Goal: Task Accomplishment & Management: Manage account settings

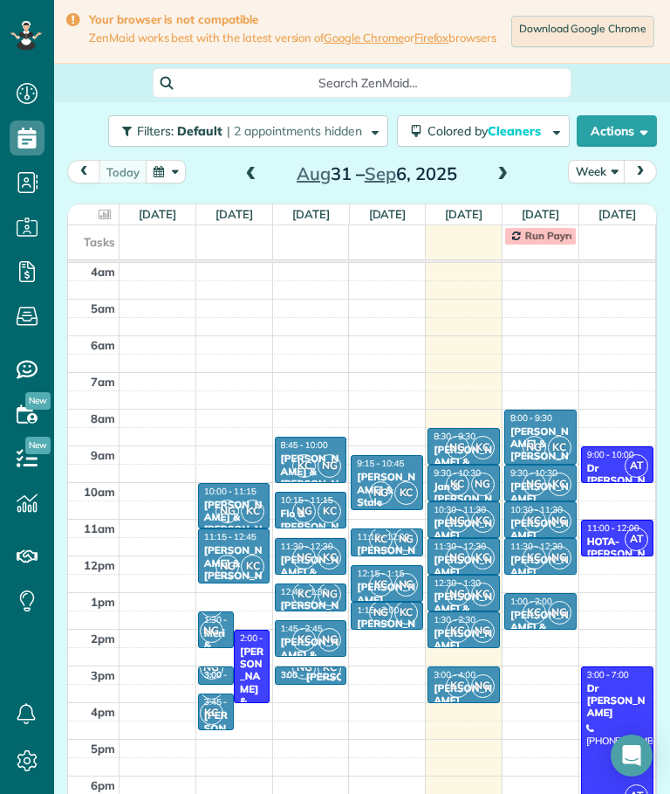
scroll to position [67, 0]
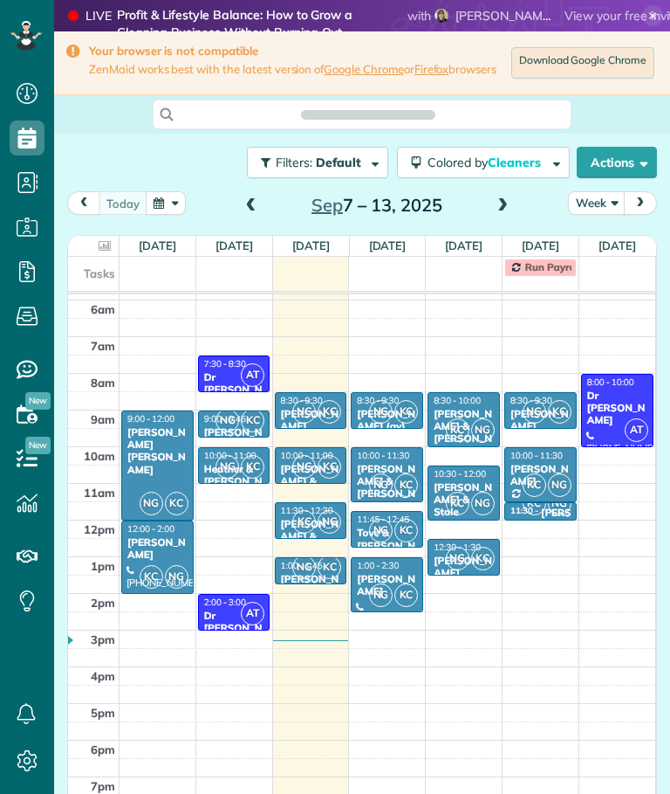
scroll to position [67, 0]
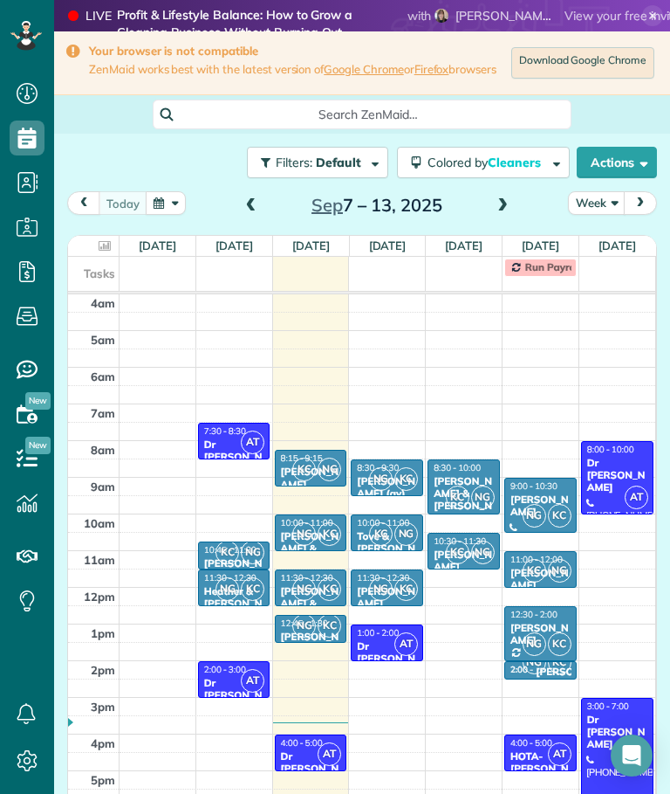
scroll to position [67, 0]
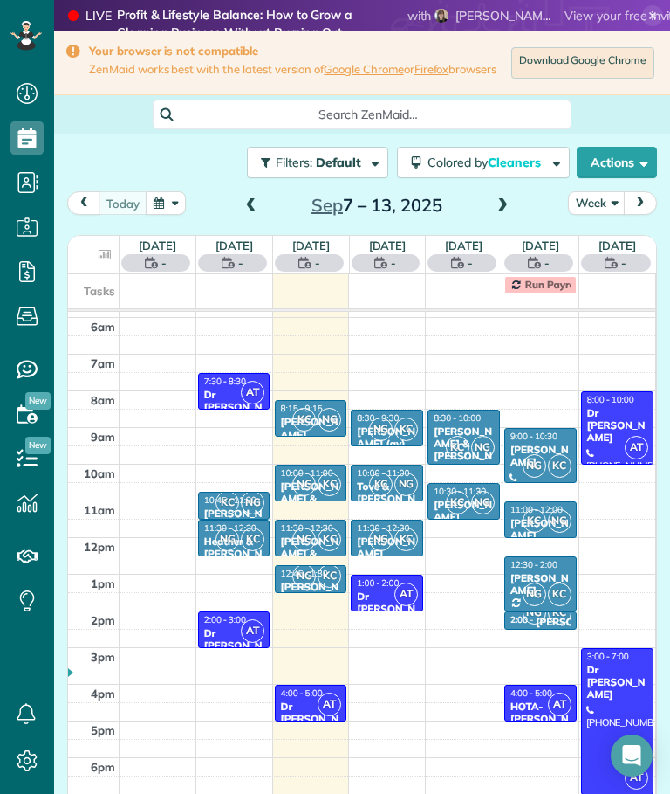
scroll to position [8, 8]
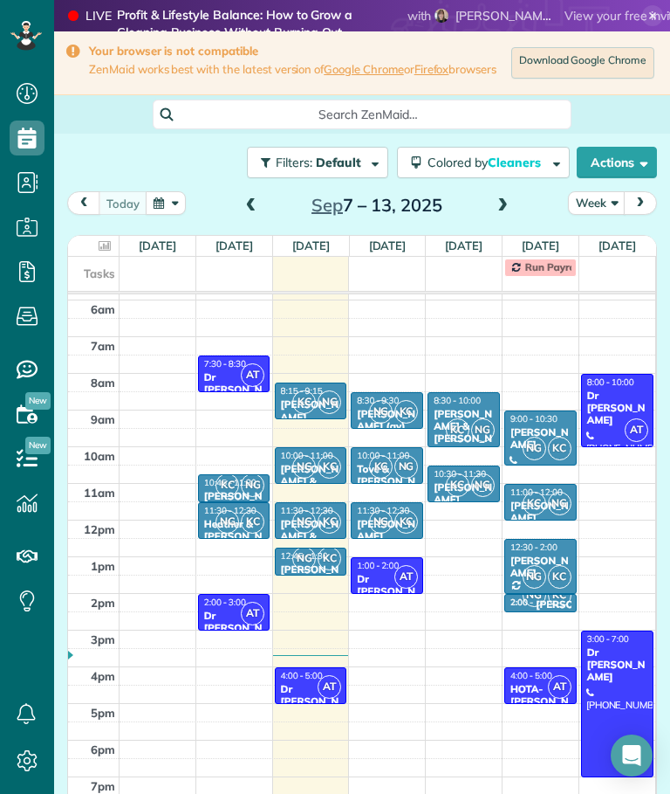
click at [101, 256] on div at bounding box center [94, 246] width 44 height 20
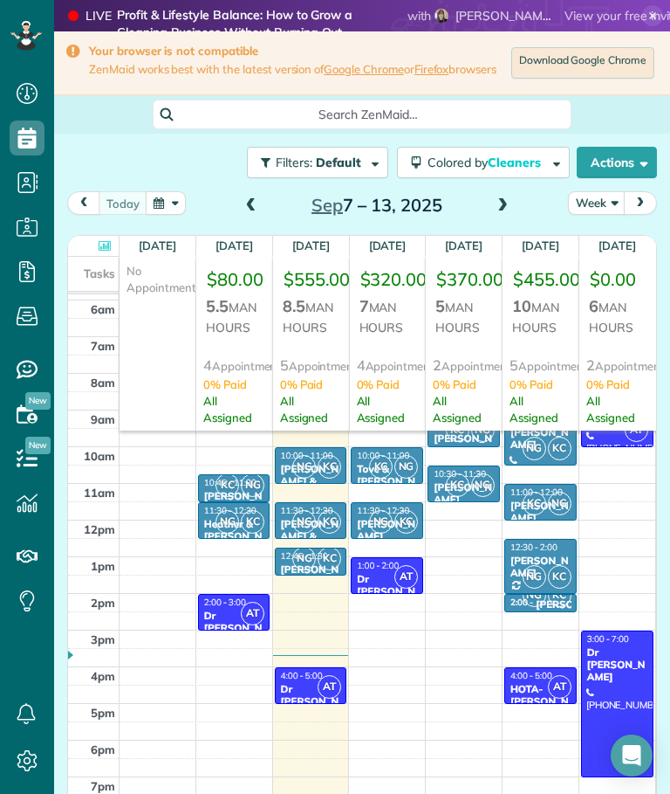
click at [92, 256] on div at bounding box center [94, 246] width 44 height 20
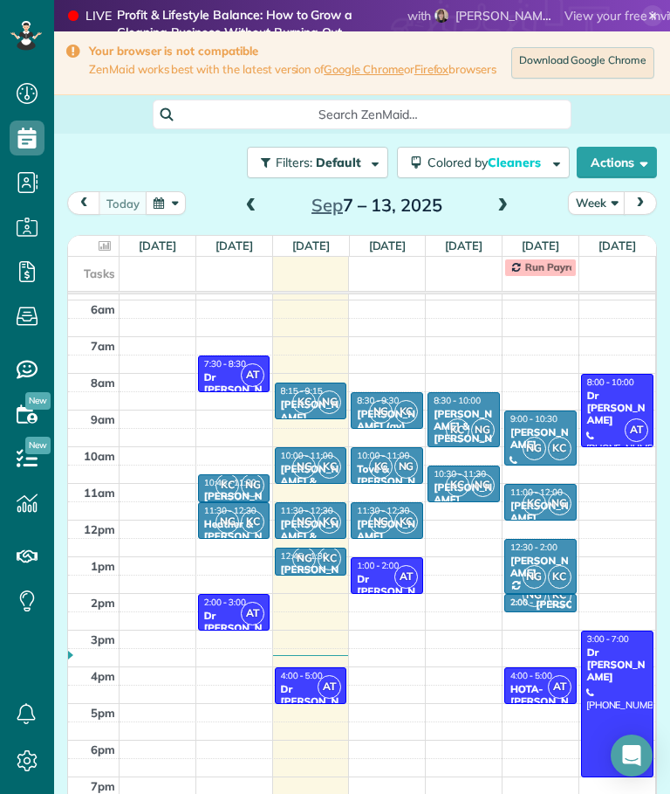
click at [307, 582] on div "[PERSON_NAME] (LV)" at bounding box center [311, 575] width 62 height 25
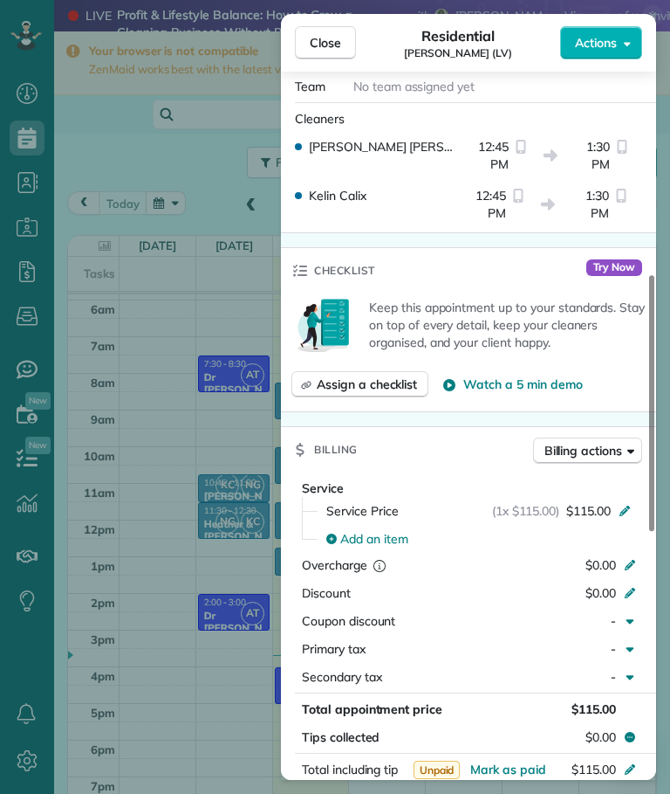
scroll to position [511, 0]
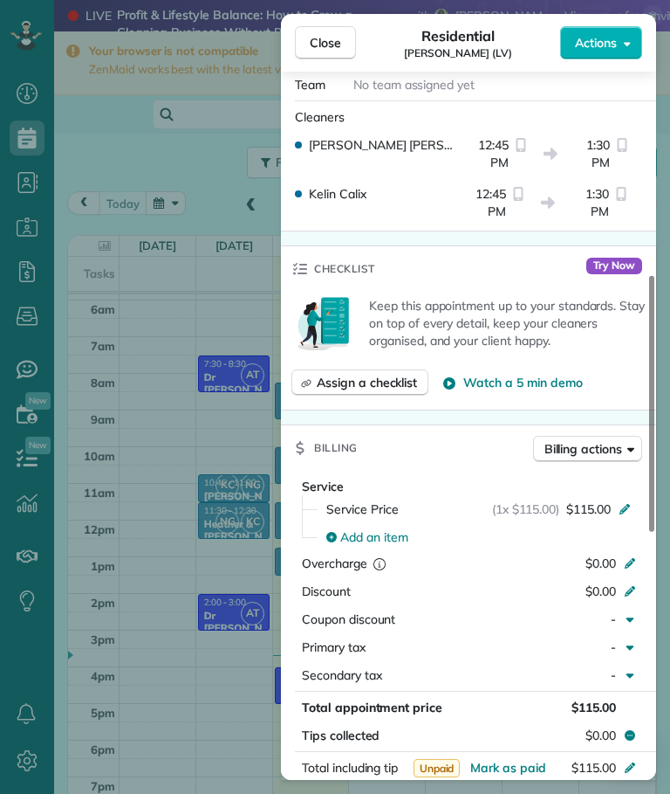
click at [343, 30] on button "Close" at bounding box center [325, 42] width 61 height 33
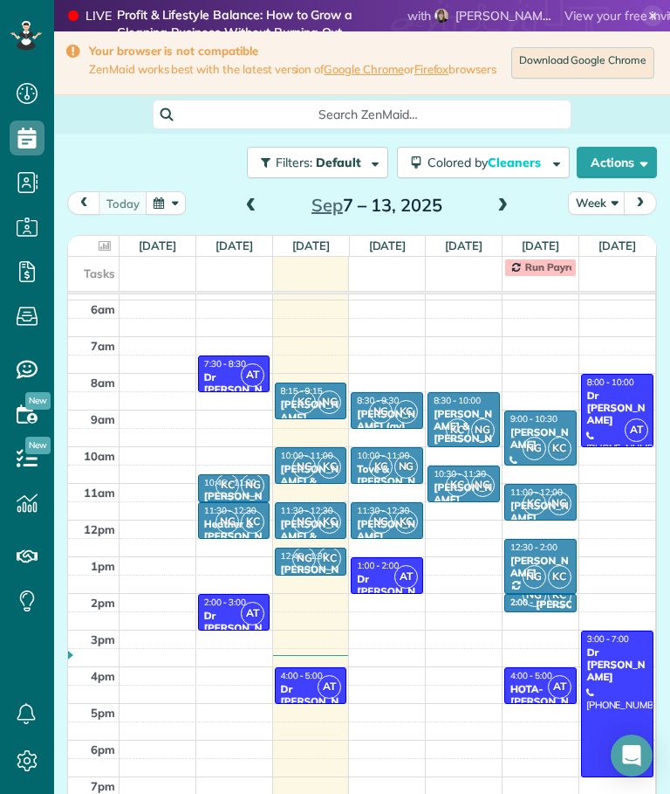
click at [330, 36] on div "Your browser is not compatible ZenMaid works best with the latest version of Go…" at bounding box center [362, 63] width 616 height 64
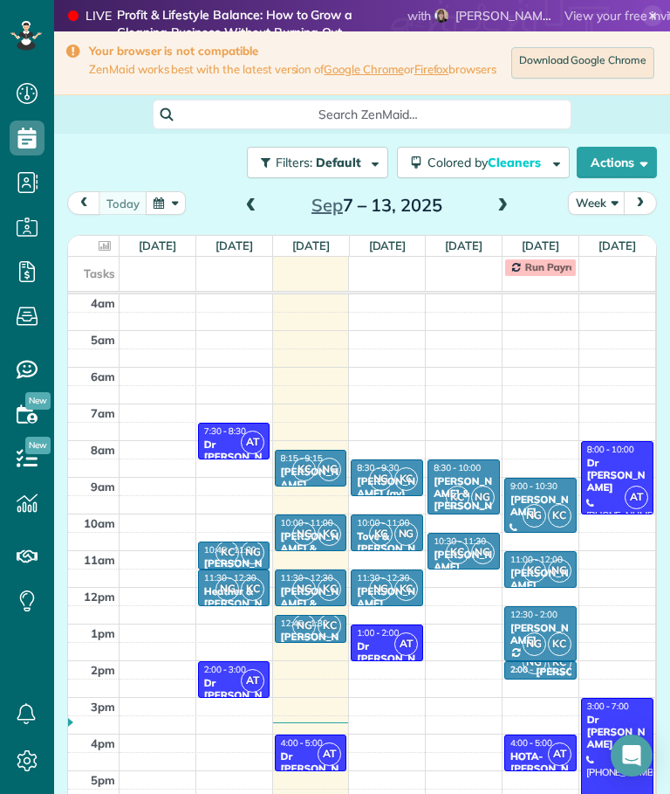
scroll to position [67, 0]
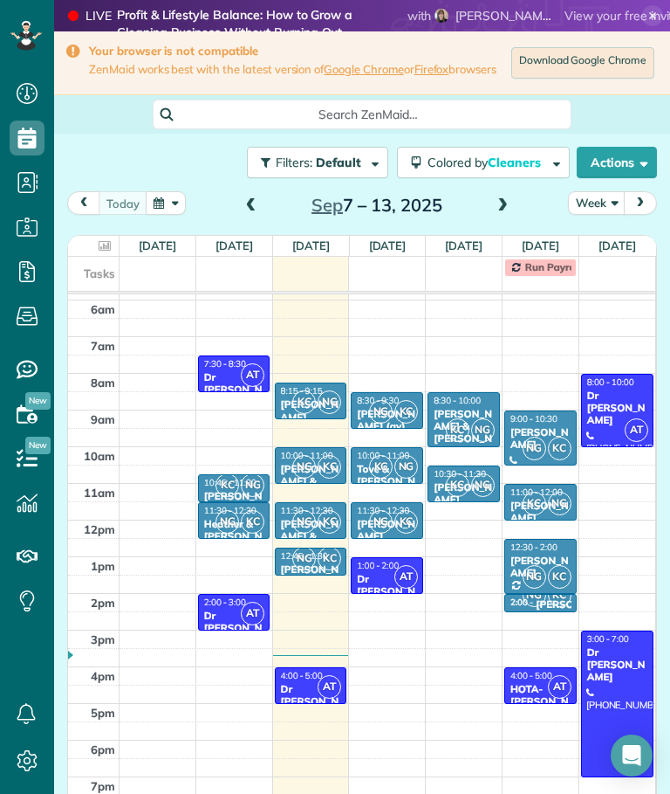
click at [94, 254] on div at bounding box center [94, 246] width 44 height 20
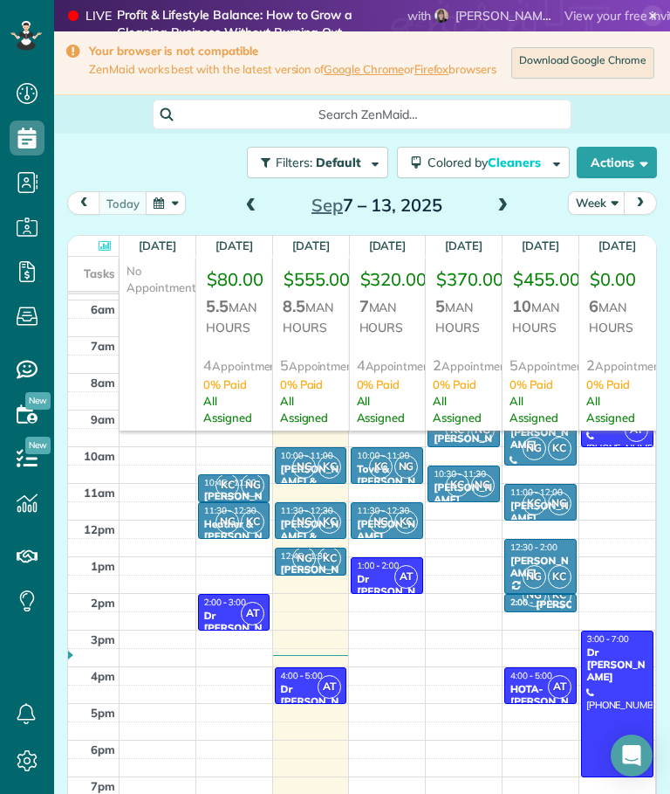
click at [100, 250] on icon at bounding box center [105, 245] width 12 height 11
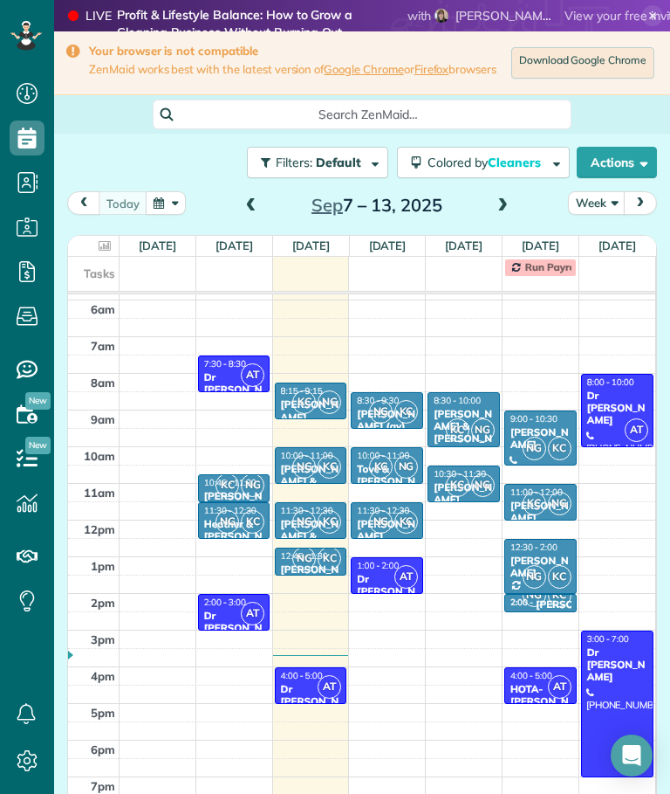
click at [101, 251] on icon at bounding box center [105, 245] width 12 height 11
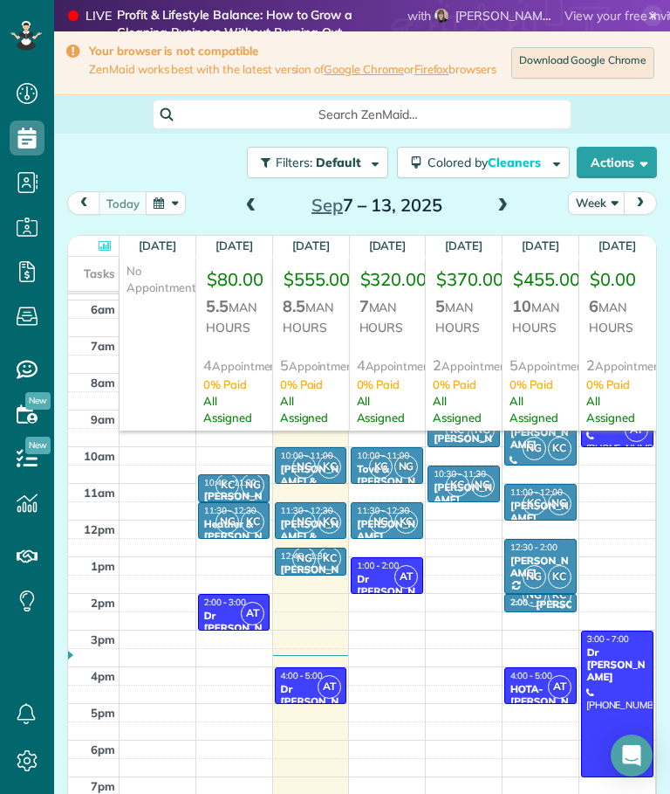
click at [93, 250] on div at bounding box center [94, 246] width 44 height 20
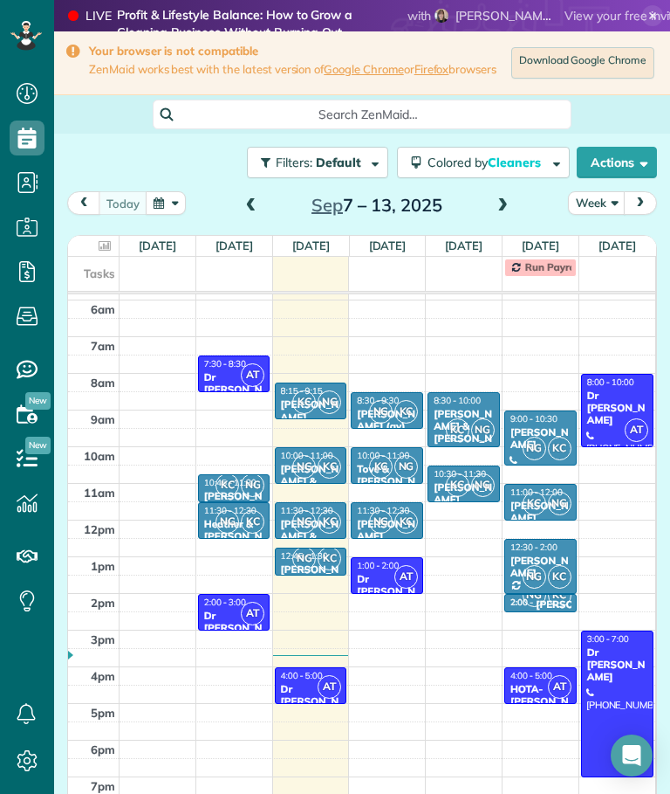
click at [465, 422] on div "[PERSON_NAME] & [PERSON_NAME]" at bounding box center [464, 433] width 62 height 51
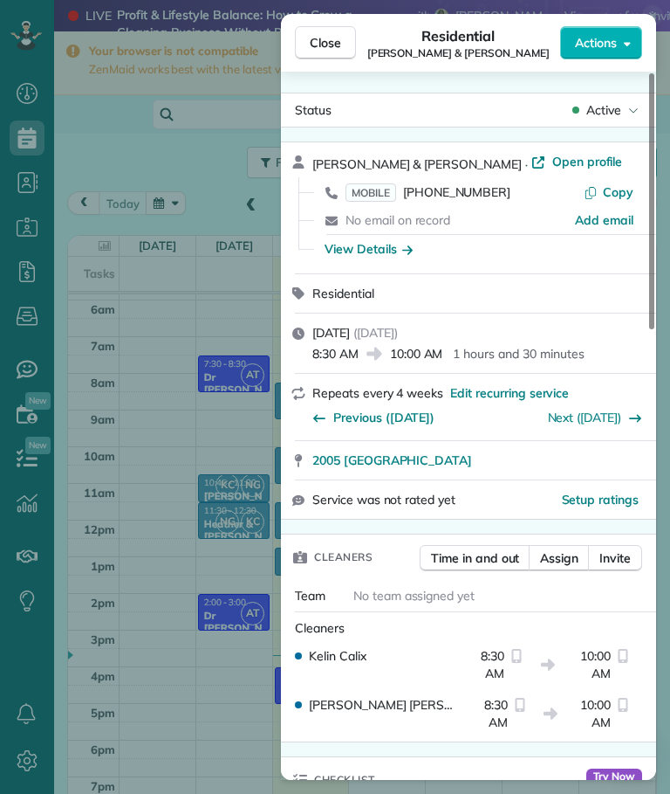
scroll to position [-1, 0]
click at [330, 34] on span "Close" at bounding box center [325, 42] width 31 height 17
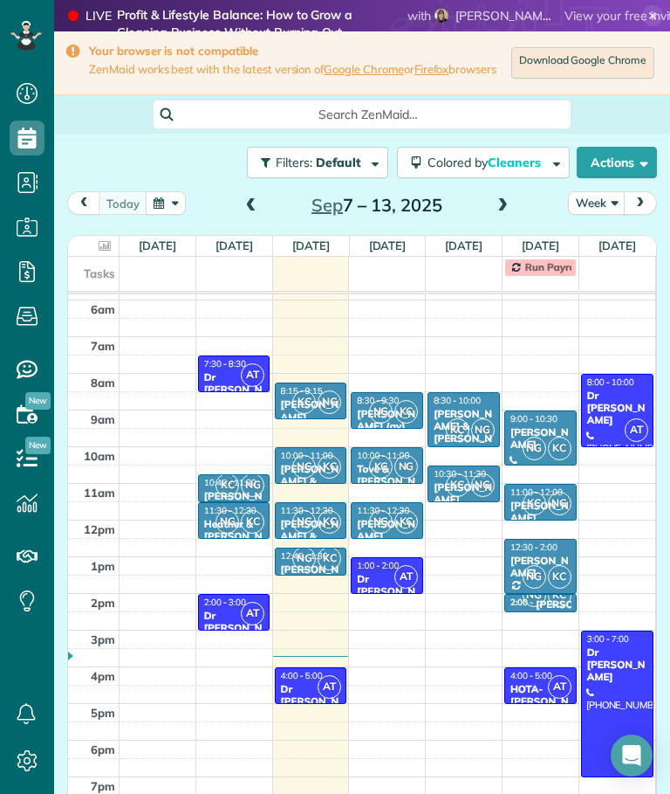
click at [332, 40] on div "Your browser is not compatible ZenMaid works best with the latest version of Go…" at bounding box center [362, 63] width 616 height 64
click at [104, 256] on div at bounding box center [94, 246] width 44 height 20
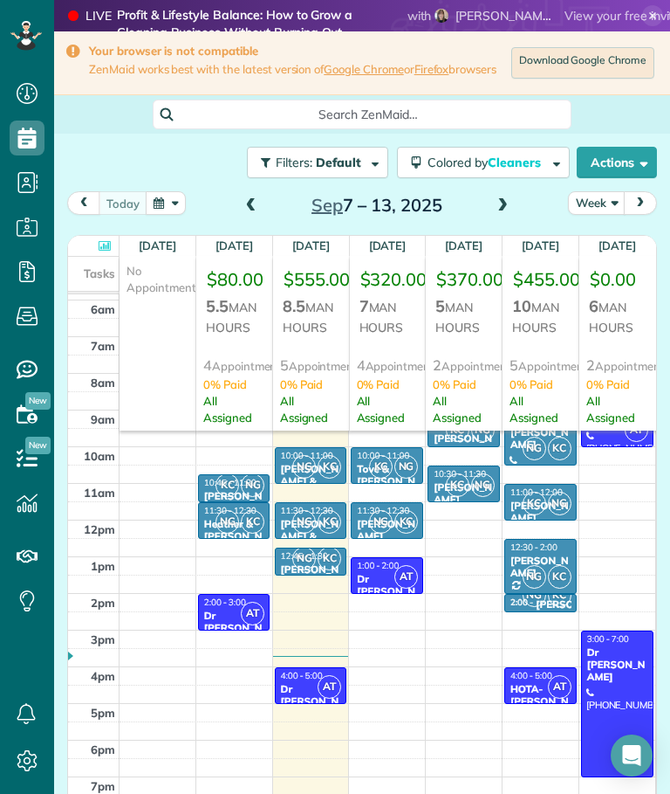
click at [106, 251] on icon at bounding box center [105, 245] width 12 height 11
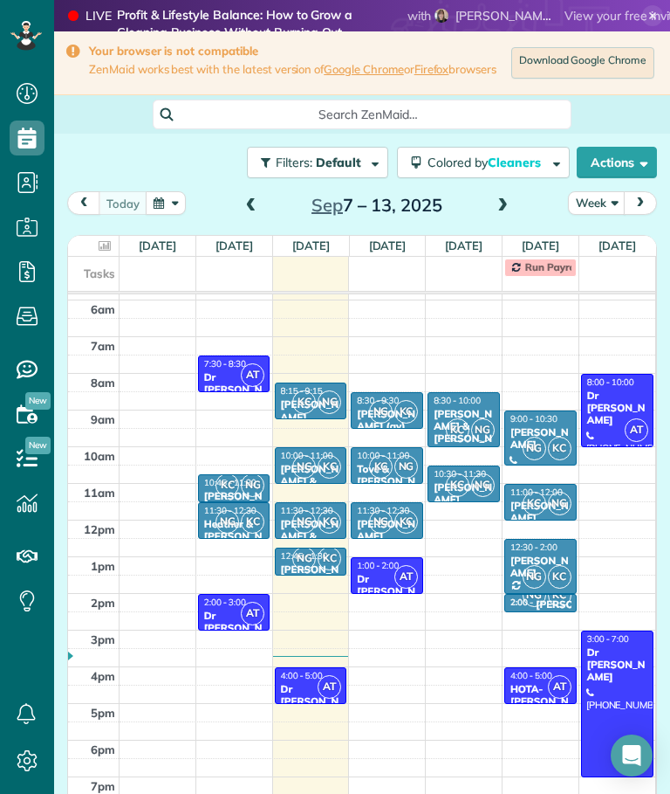
click at [395, 575] on div "AT" at bounding box center [406, 576] width 25 height 25
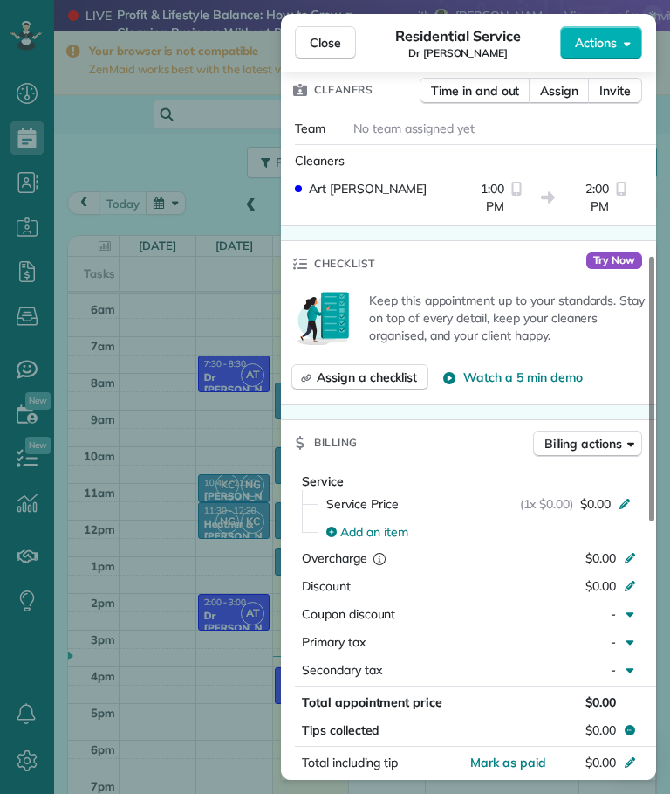
scroll to position [446, 0]
click at [331, 38] on span "Close" at bounding box center [325, 42] width 31 height 17
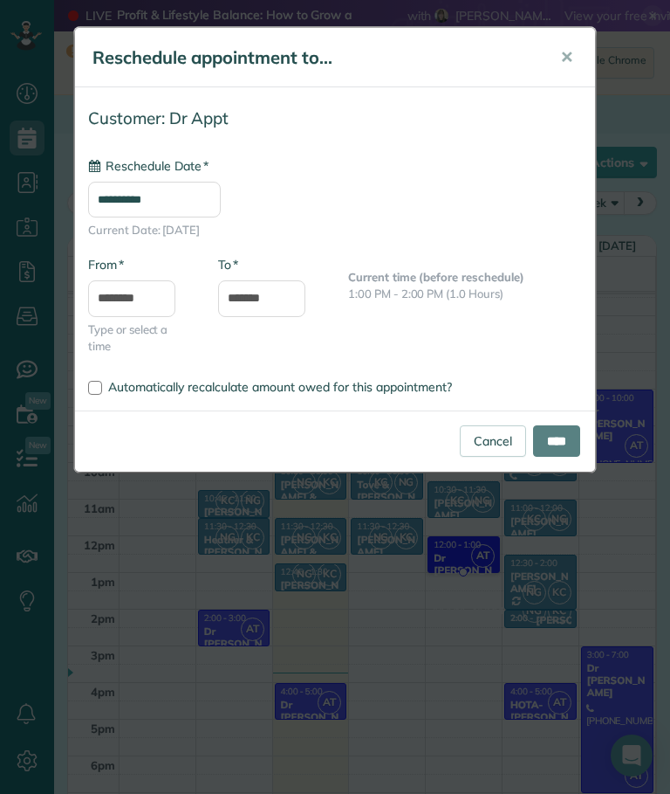
type input "**********"
click at [561, 442] on input "****" at bounding box center [556, 440] width 47 height 31
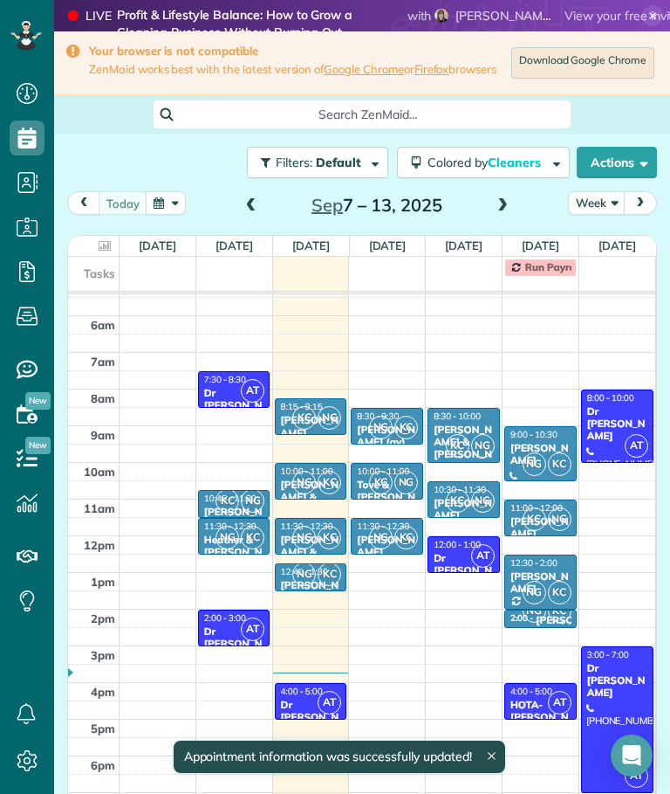
click at [494, 752] on link at bounding box center [492, 751] width 8 height 8
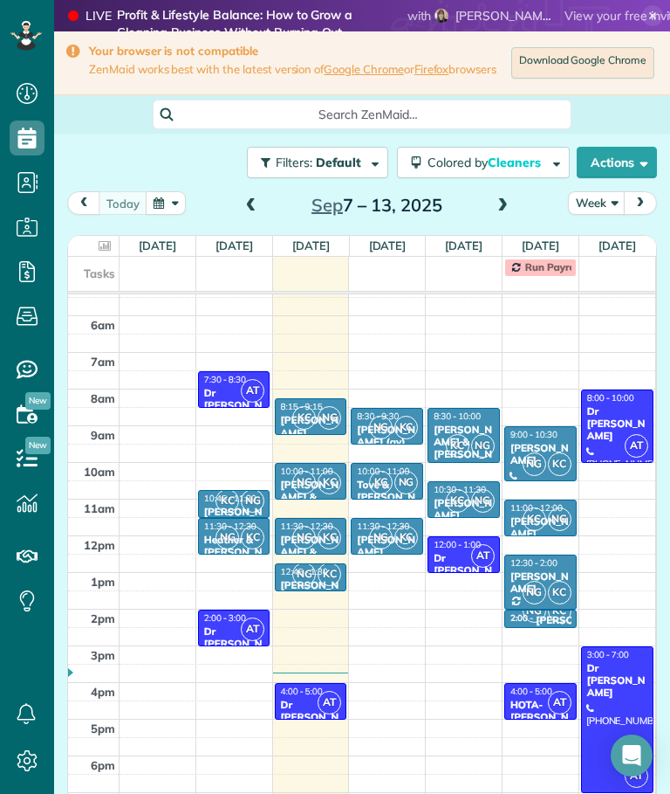
click at [499, 214] on span at bounding box center [502, 206] width 19 height 16
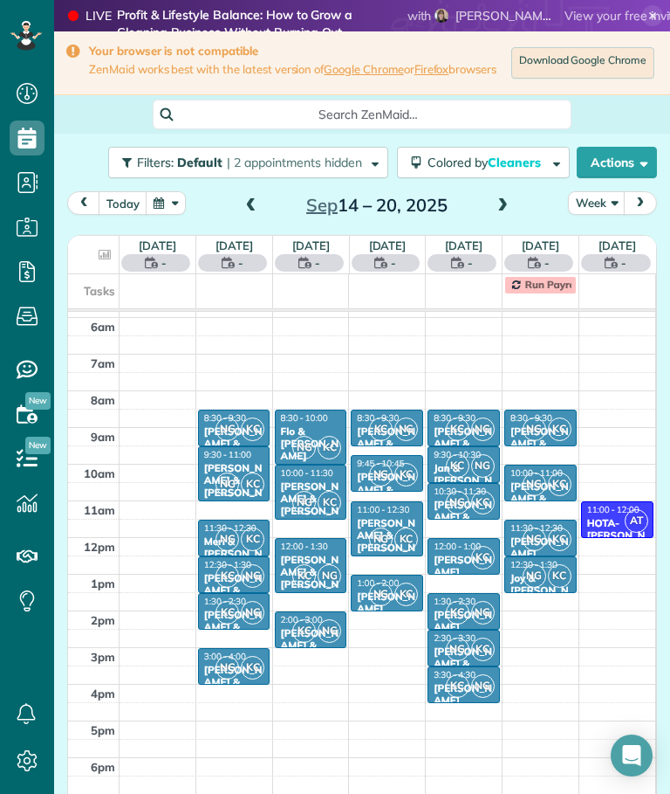
scroll to position [67, 0]
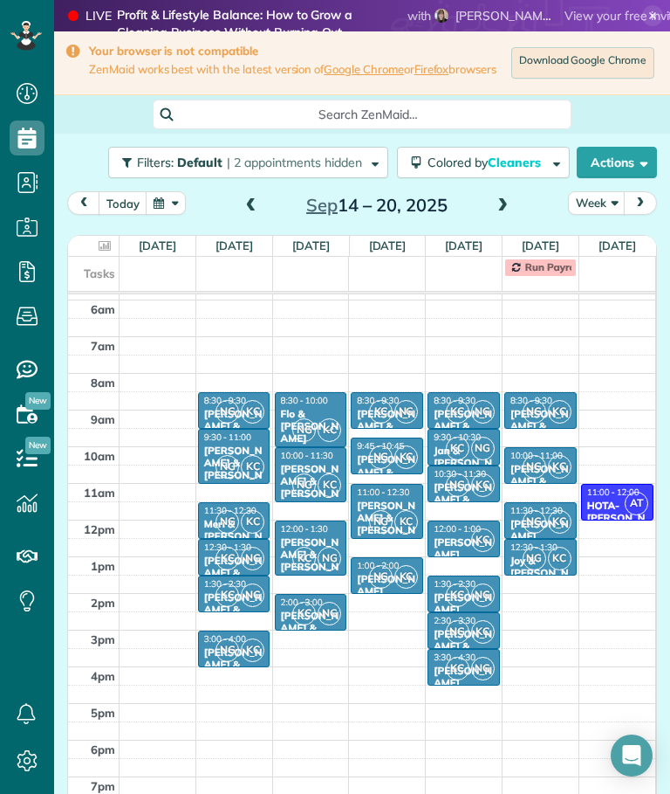
click at [99, 251] on icon at bounding box center [105, 245] width 12 height 11
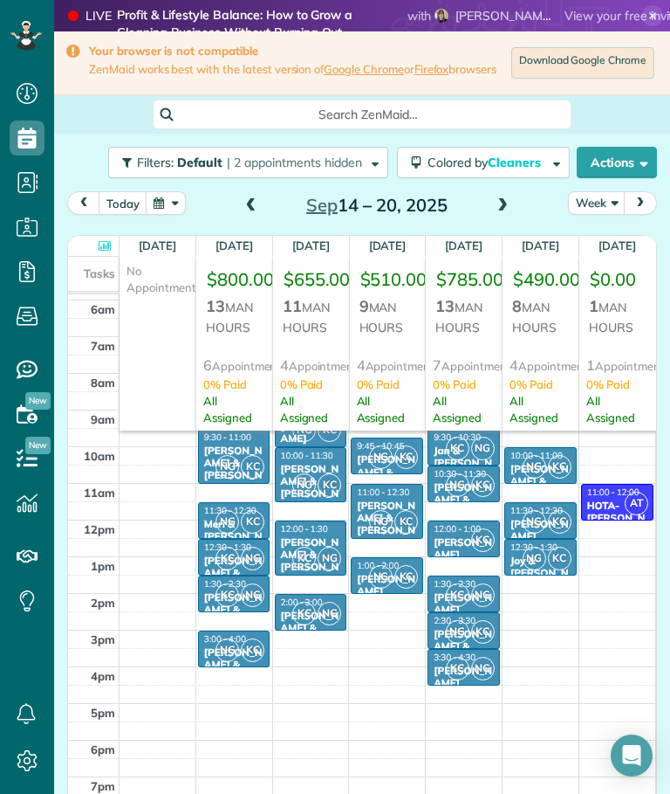
click at [101, 251] on icon at bounding box center [105, 245] width 12 height 11
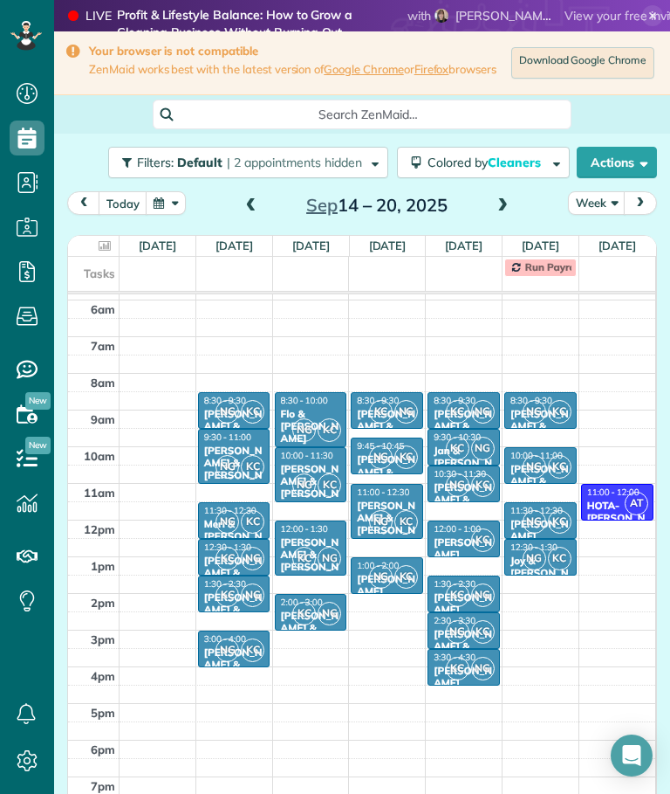
click at [251, 214] on span at bounding box center [251, 206] width 19 height 16
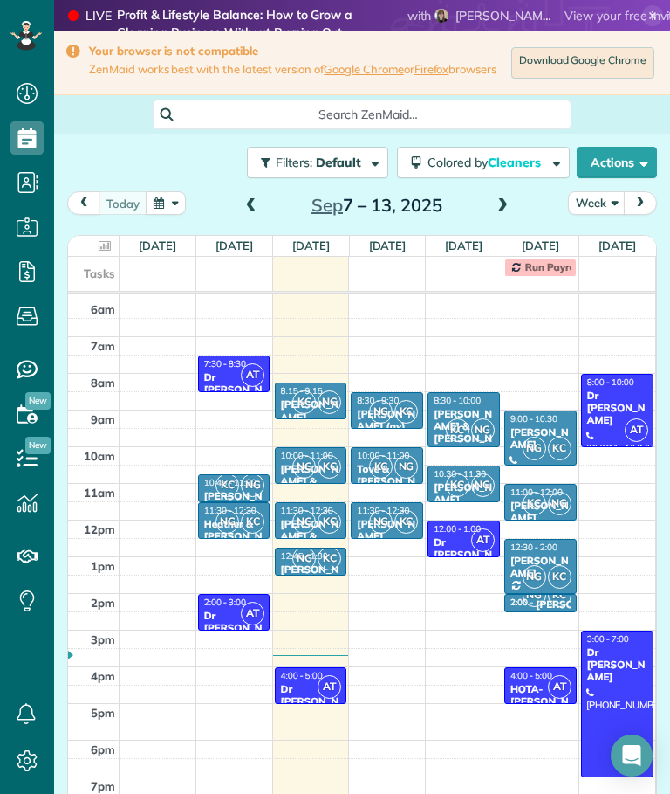
click at [100, 251] on icon at bounding box center [105, 245] width 12 height 11
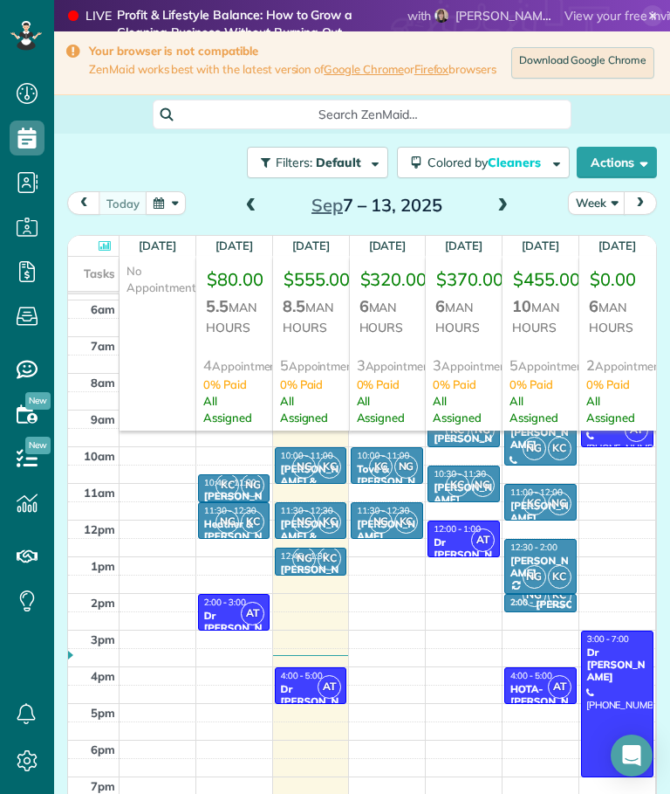
click at [105, 251] on icon at bounding box center [105, 245] width 12 height 11
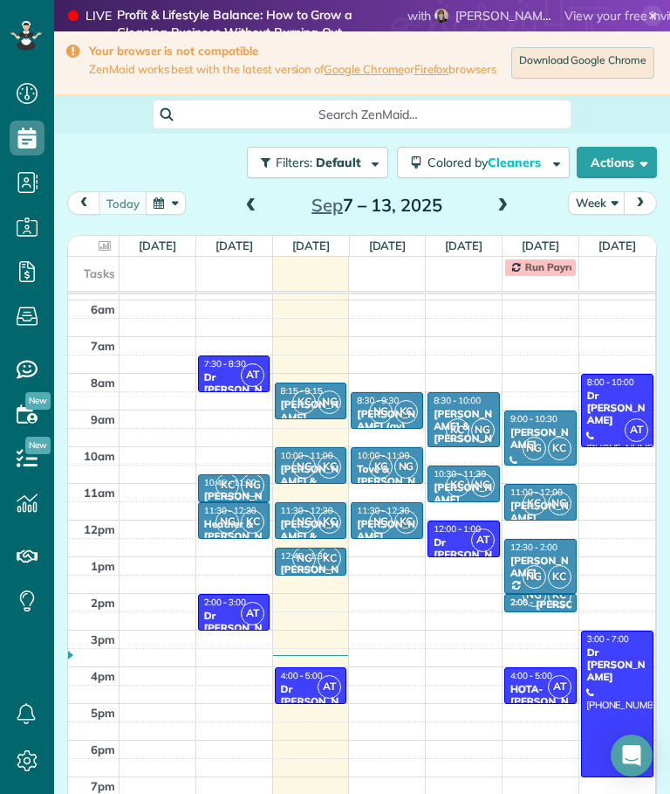
click at [250, 210] on span at bounding box center [251, 206] width 19 height 16
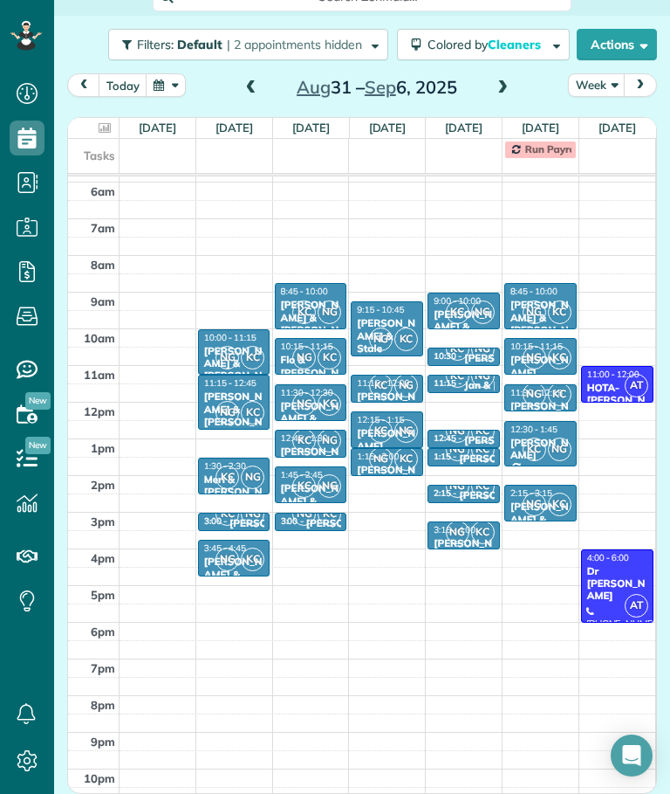
scroll to position [125, 0]
click at [499, 93] on span at bounding box center [502, 88] width 19 height 16
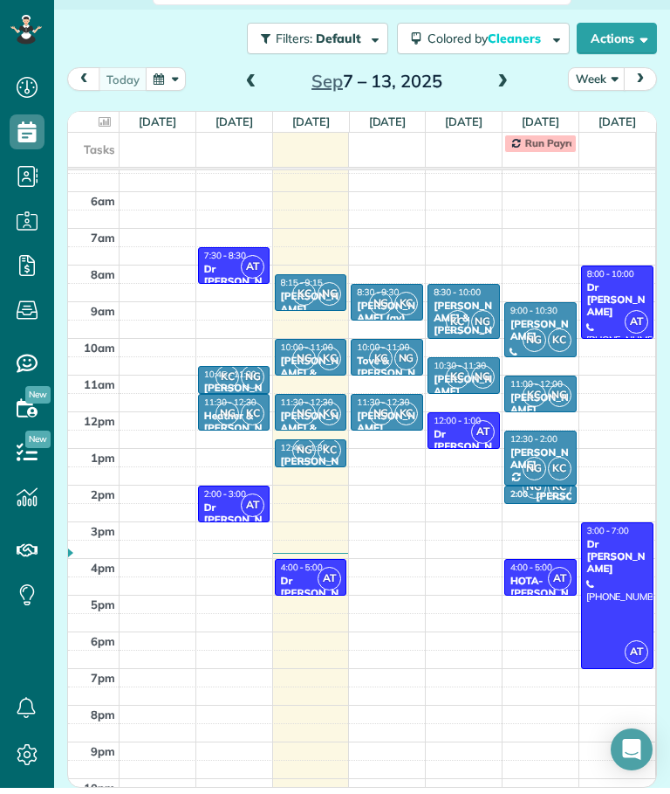
scroll to position [0, 0]
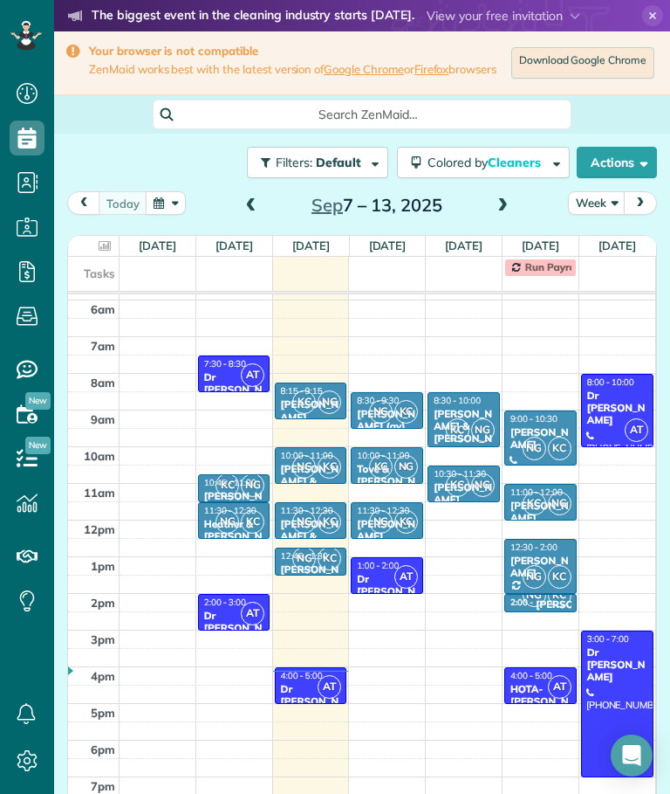
scroll to position [8, 8]
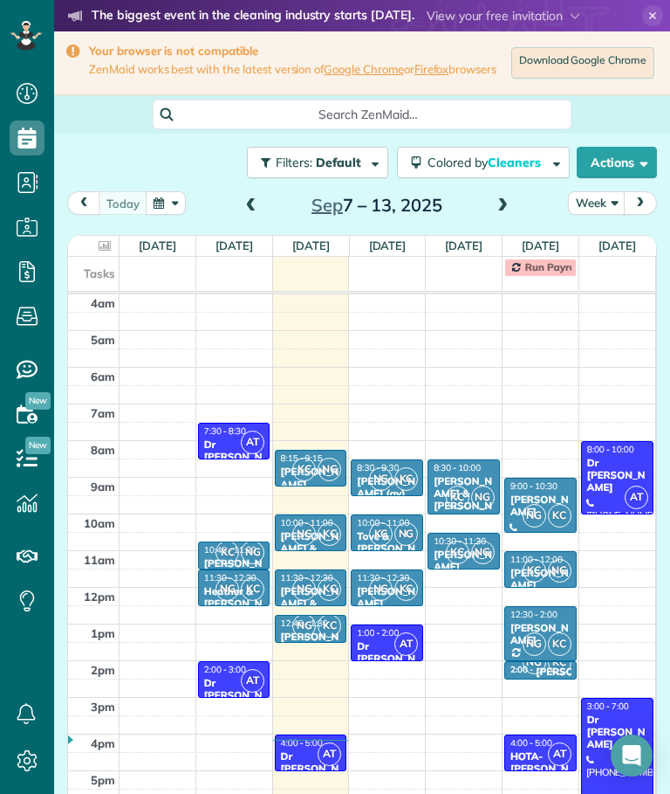
scroll to position [67, 0]
